Goal: Find contact information

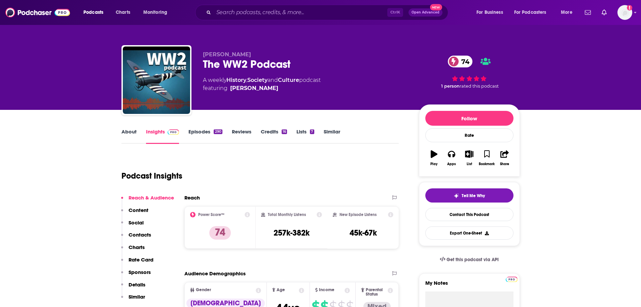
drag, startPoint x: 0, startPoint y: 0, endPoint x: 134, endPoint y: 131, distance: 186.9
click at [134, 131] on link "About" at bounding box center [129, 135] width 15 height 15
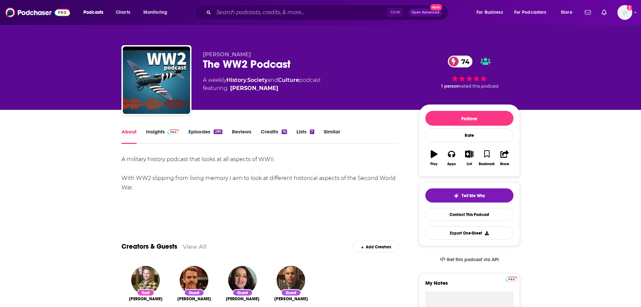
click at [153, 131] on link "Insights" at bounding box center [162, 135] width 33 height 15
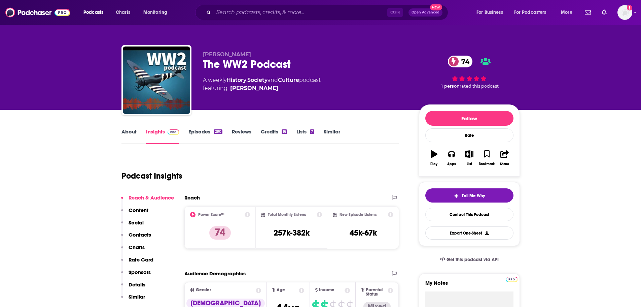
click at [195, 133] on link "Episodes 290" at bounding box center [205, 135] width 34 height 15
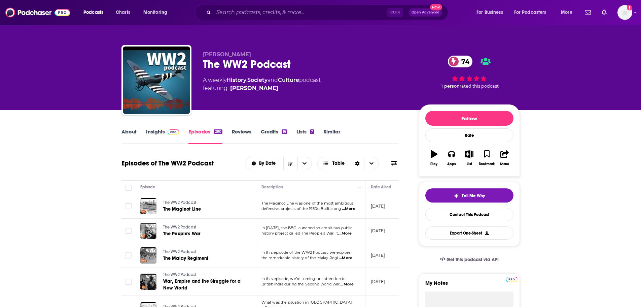
click at [159, 131] on link "Insights" at bounding box center [162, 135] width 33 height 15
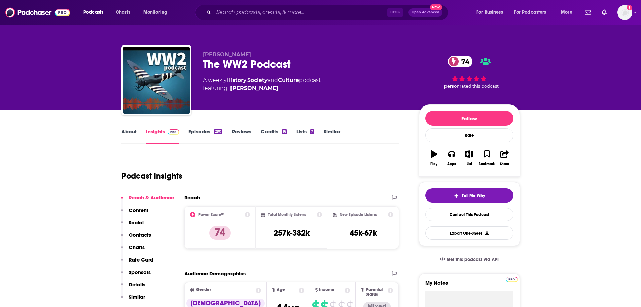
click at [142, 234] on p "Contacts" at bounding box center [140, 234] width 23 height 6
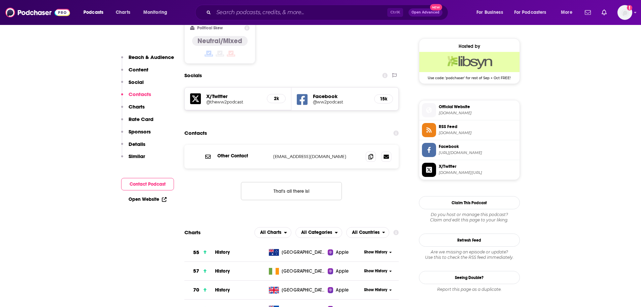
scroll to position [539, 0]
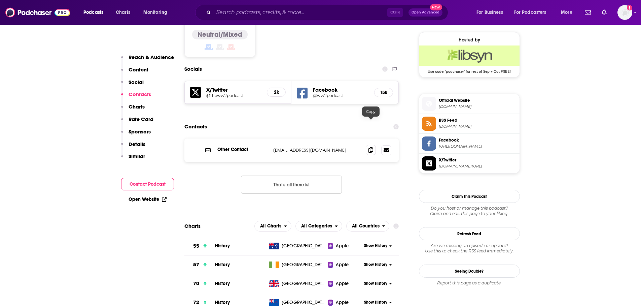
click at [372, 147] on icon at bounding box center [371, 149] width 5 height 5
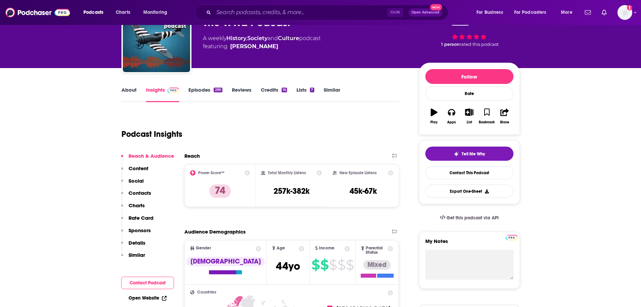
scroll to position [0, 0]
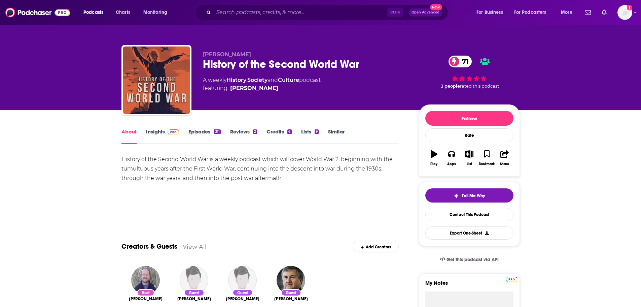
click at [156, 132] on link "Insights" at bounding box center [162, 135] width 33 height 15
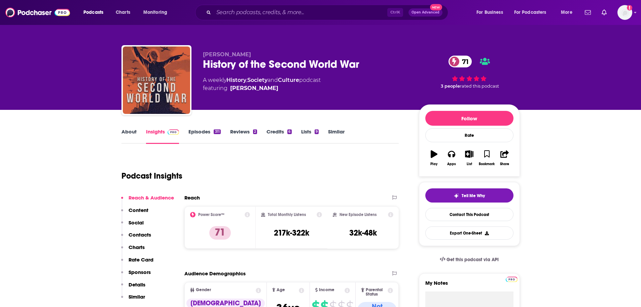
click at [142, 235] on p "Contacts" at bounding box center [140, 234] width 23 height 6
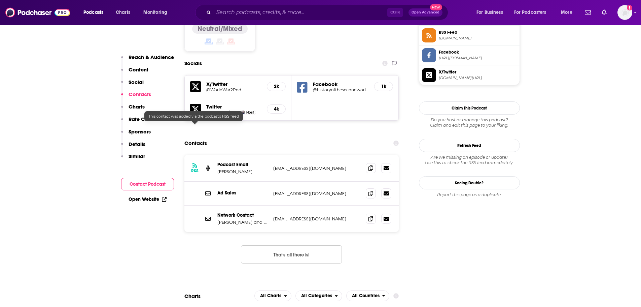
scroll to position [569, 0]
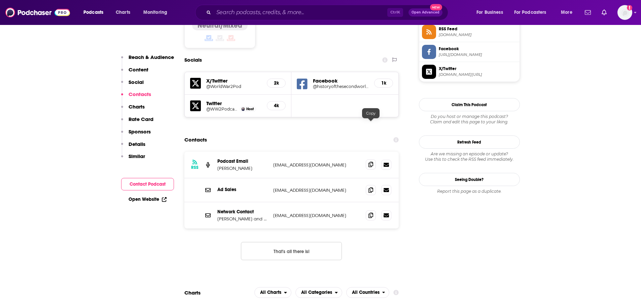
click at [369, 159] on span at bounding box center [371, 164] width 10 height 10
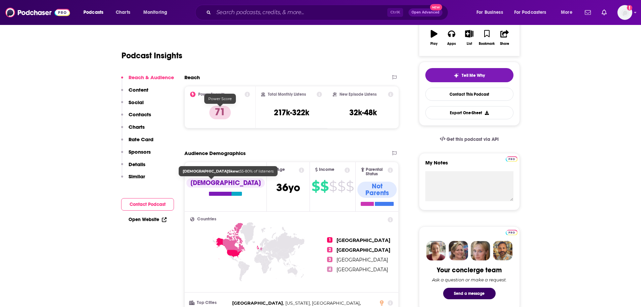
scroll to position [202, 0]
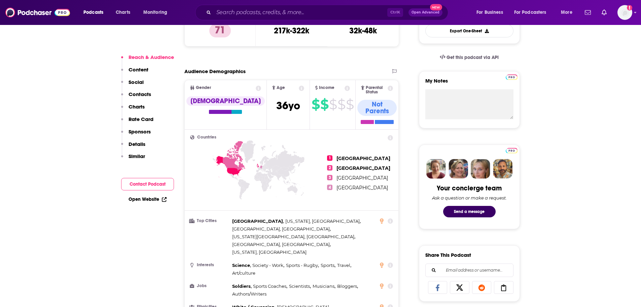
click at [138, 95] on p "Contacts" at bounding box center [140, 94] width 23 height 6
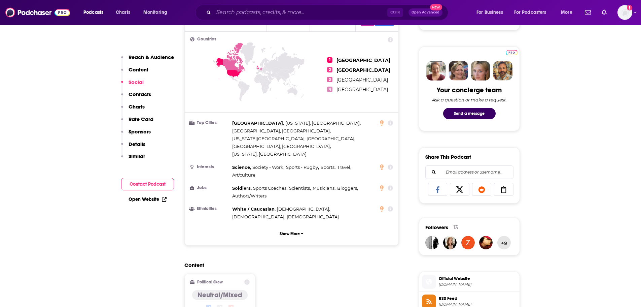
scroll to position [0, 0]
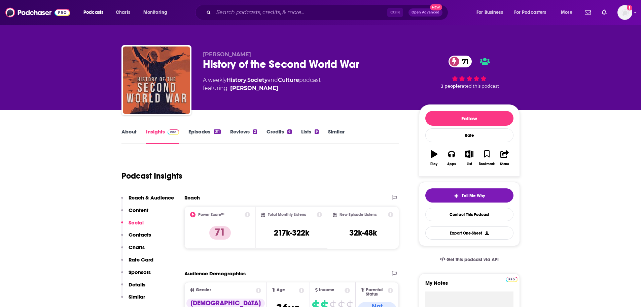
click at [131, 138] on link "About" at bounding box center [129, 135] width 15 height 15
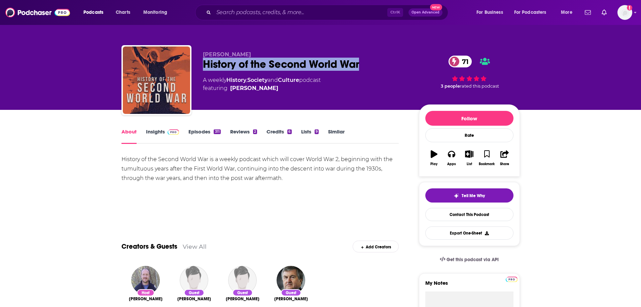
drag, startPoint x: 201, startPoint y: 62, endPoint x: 366, endPoint y: 67, distance: 165.0
click at [366, 67] on div "Wesley Livesay History of the Second World War 71 A weekly History , Society an…" at bounding box center [321, 81] width 399 height 73
copy h1 "History of the Second World War"
drag, startPoint x: 163, startPoint y: 135, endPoint x: 196, endPoint y: 6, distance: 133.0
click at [163, 135] on link "Insights" at bounding box center [162, 135] width 33 height 15
